Goal: Complete application form: Complete application form

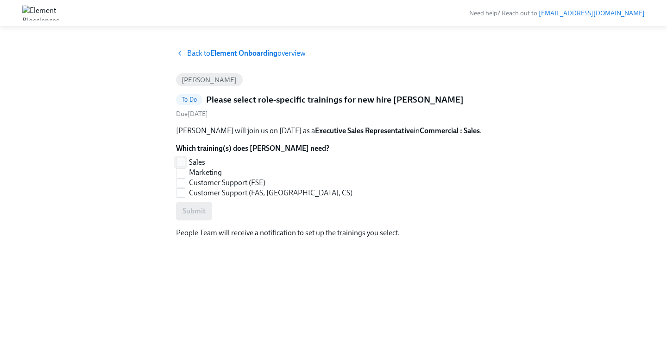
click at [184, 158] on input "Sales" at bounding box center [181, 162] width 8 height 8
click at [190, 213] on span "Submit" at bounding box center [194, 210] width 23 height 9
checkbox input "true"
click at [183, 158] on span at bounding box center [180, 162] width 9 height 9
click at [183, 158] on input "Sales" at bounding box center [181, 162] width 8 height 8
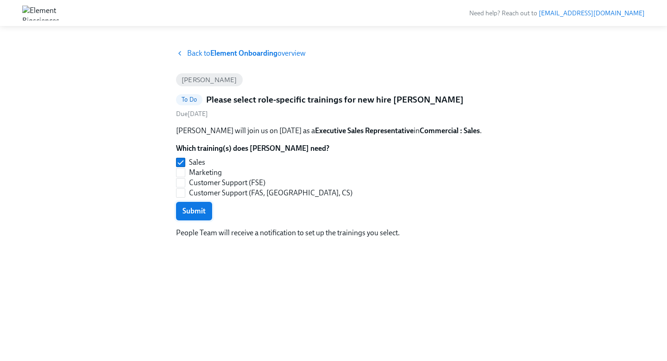
click at [194, 205] on button "Submit" at bounding box center [194, 211] width 36 height 19
checkbox input "true"
